Goal: Task Accomplishment & Management: Manage account settings

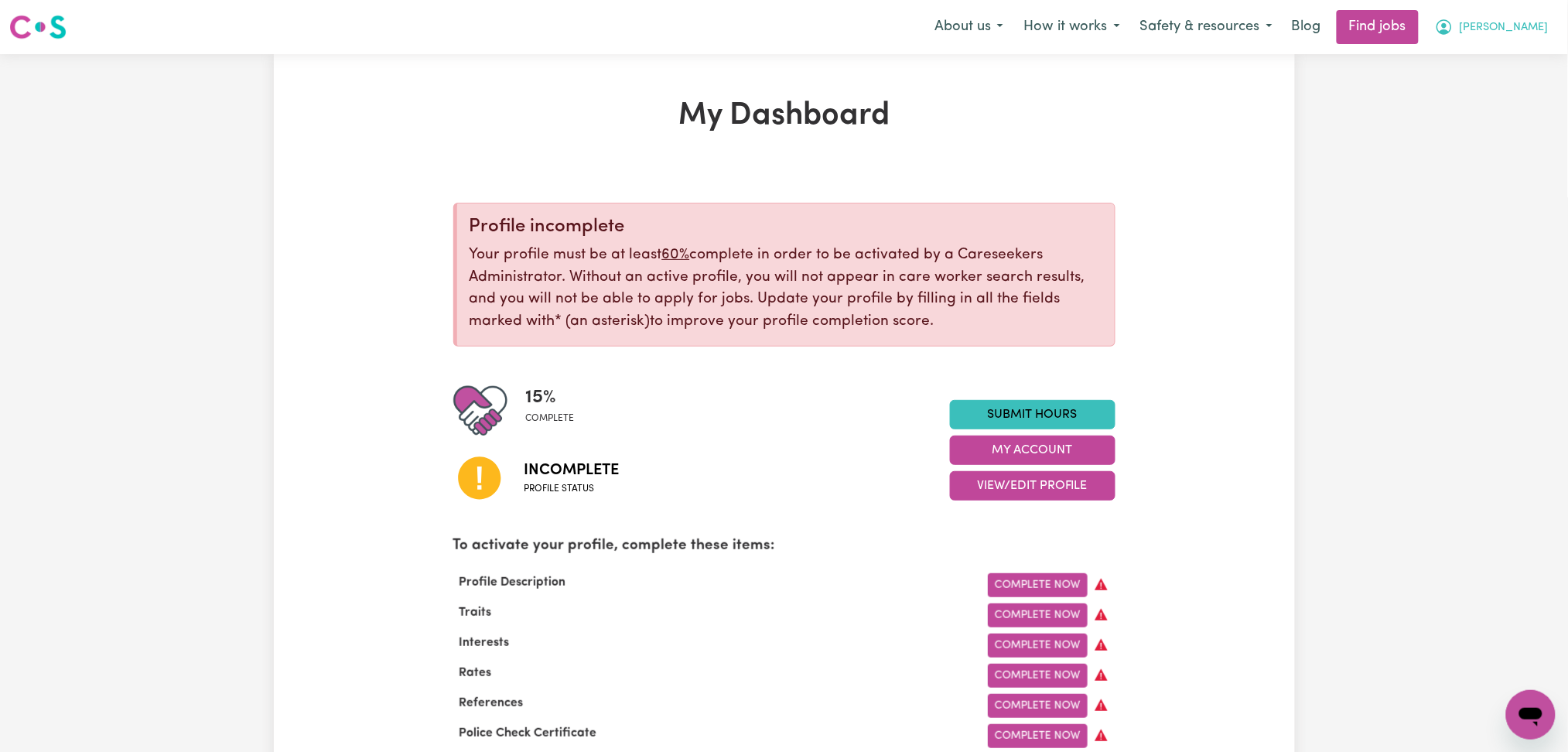
drag, startPoint x: 1538, startPoint y: 20, endPoint x: 1522, endPoint y: 37, distance: 23.3
click at [1537, 20] on span "[PERSON_NAME]" at bounding box center [1504, 28] width 89 height 17
click at [1511, 115] on link "Logout" at bounding box center [1496, 119] width 123 height 30
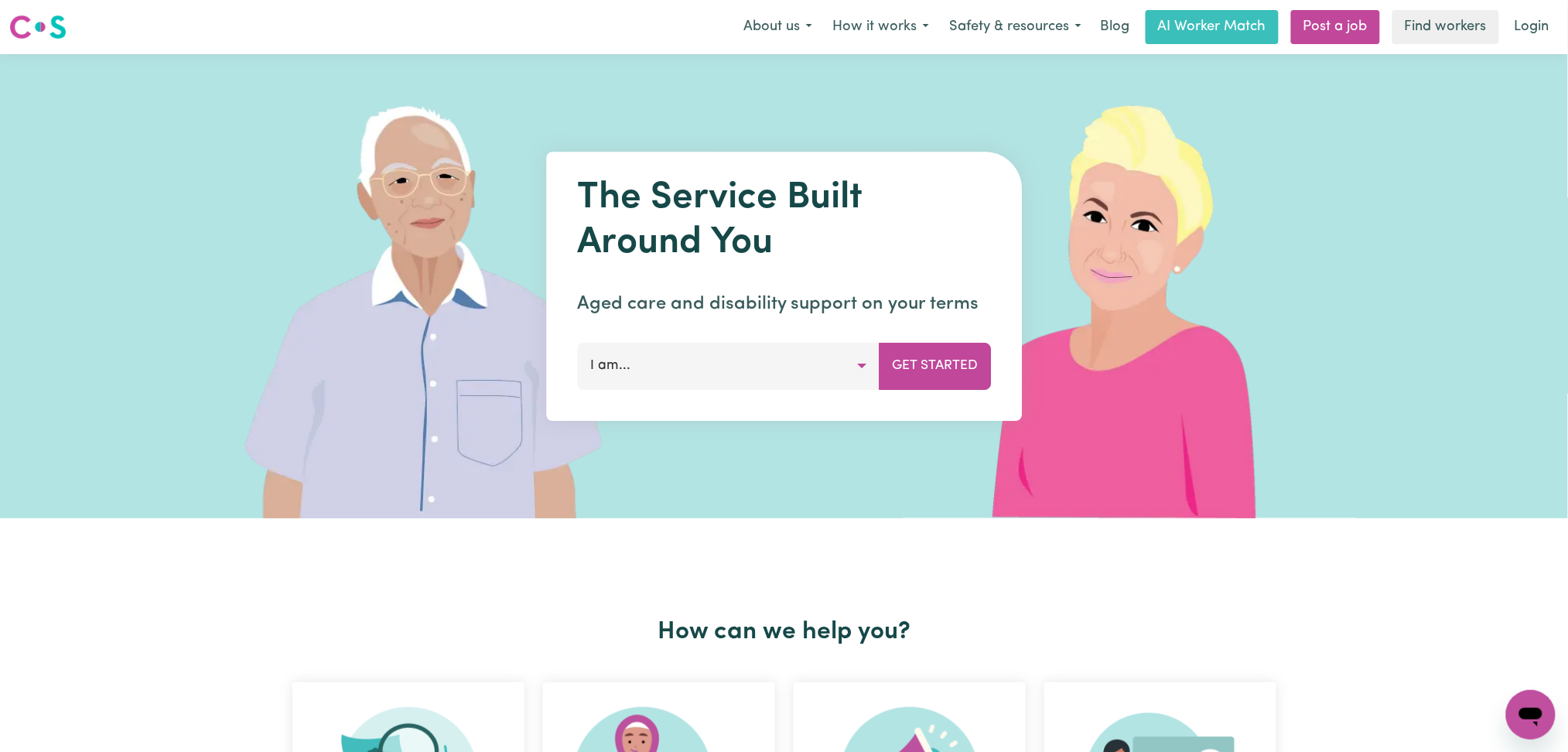
click at [1526, 46] on nav "Menu About us How it works Safety & resources Blog AI Worker Match Post a job F…" at bounding box center [784, 27] width 1568 height 54
click at [1518, 26] on link "Login" at bounding box center [1532, 27] width 53 height 34
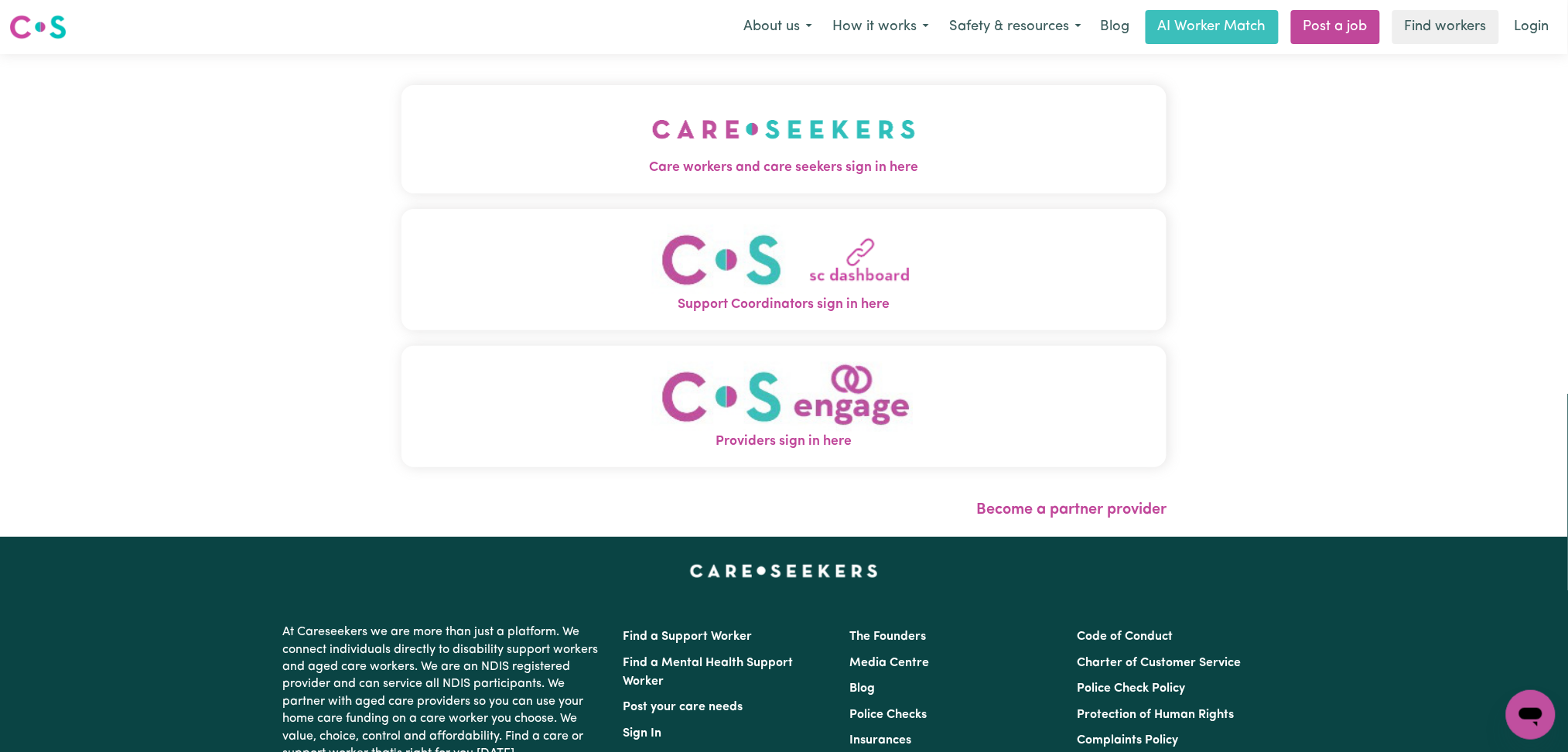
click at [570, 116] on button "Care workers and care seekers sign in here" at bounding box center [784, 139] width 766 height 109
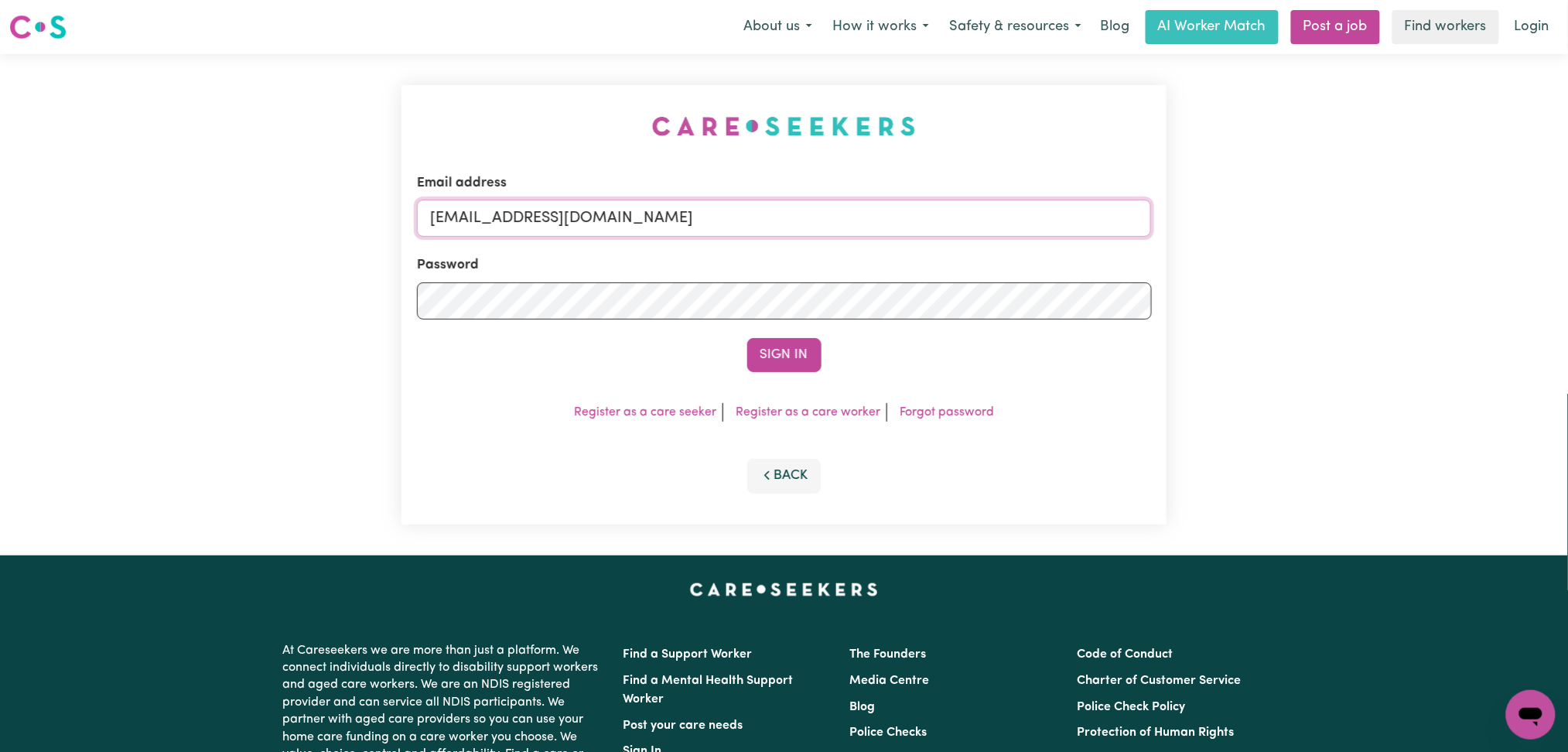
click at [620, 236] on input "[EMAIL_ADDRESS][DOMAIN_NAME]" at bounding box center [784, 219] width 734 height 37
drag, startPoint x: 508, startPoint y: 200, endPoint x: 925, endPoint y: 238, distance: 418.7
click at [925, 238] on form "Email address Superuser~[EMAIL_ADDRESS][DOMAIN_NAME] Password Sign In" at bounding box center [784, 273] width 734 height 199
type input "Superuser~[EMAIL_ADDRESS][DOMAIN_NAME]"
click at [822, 344] on div "Sign In" at bounding box center [784, 355] width 734 height 34
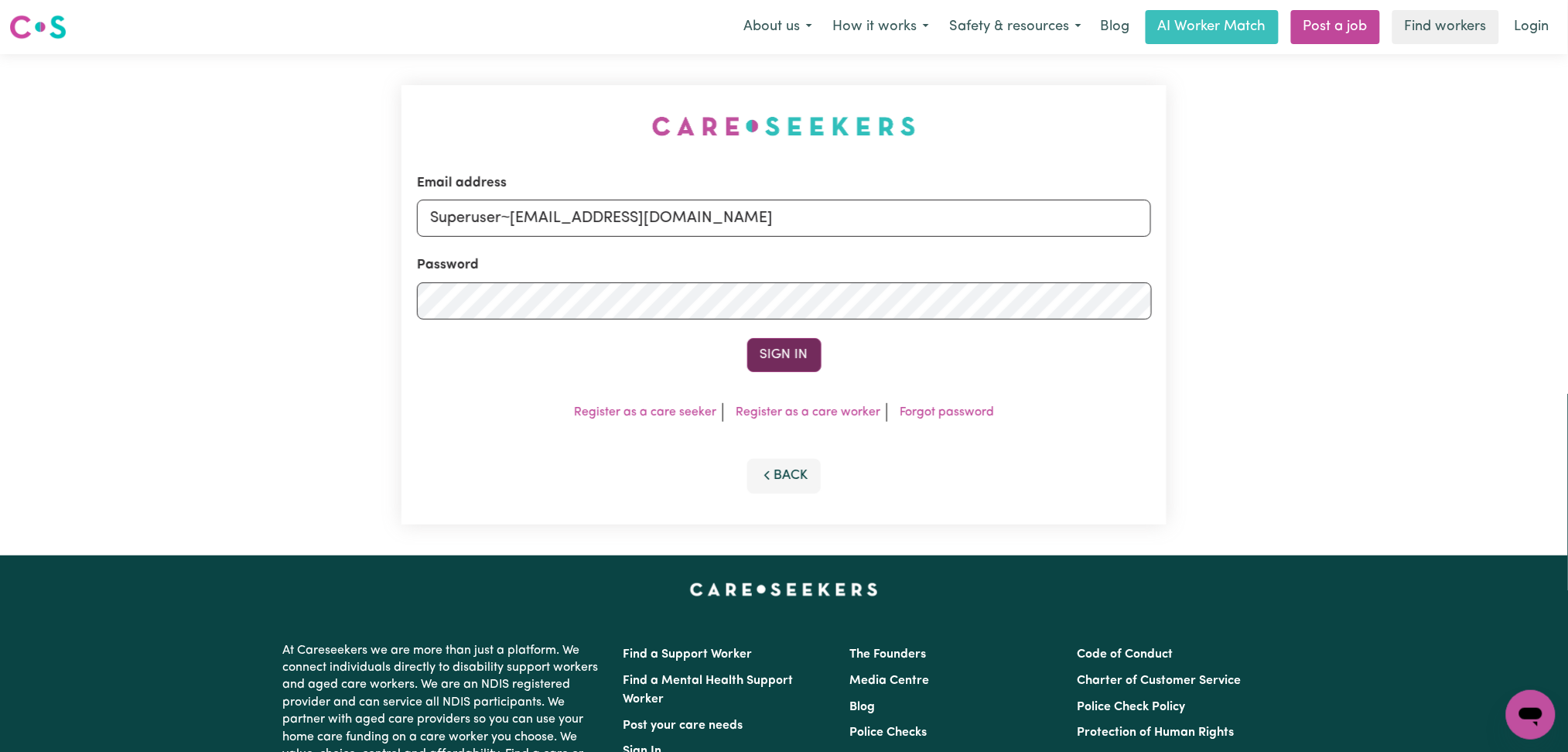
click at [805, 348] on button "Sign In" at bounding box center [784, 355] width 74 height 34
